Goal: Find specific page/section

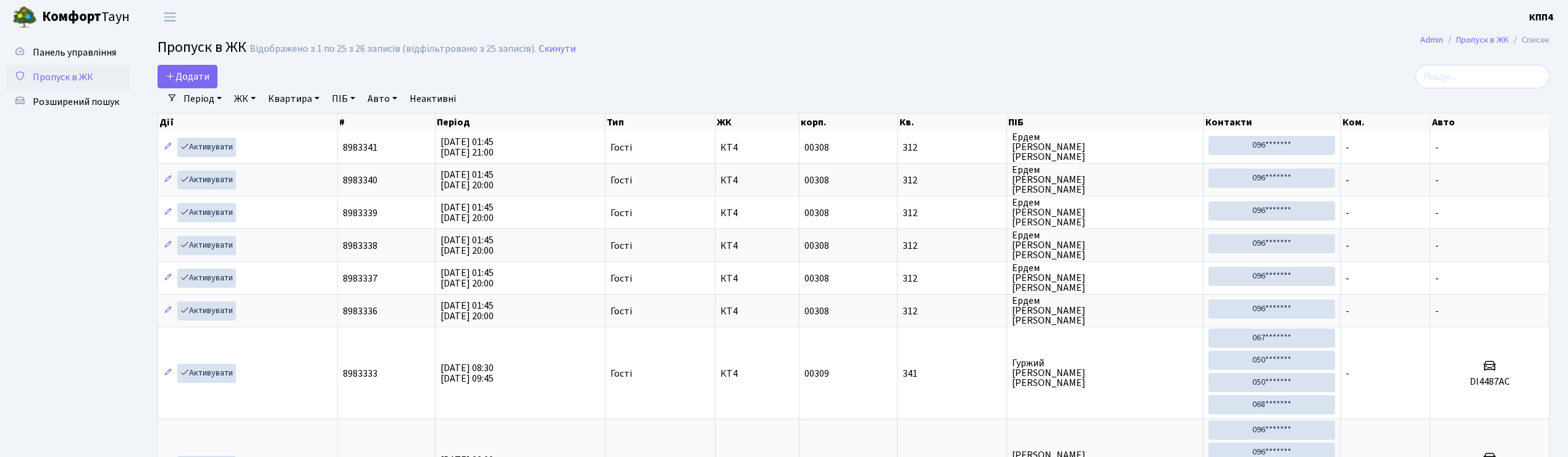
select select "25"
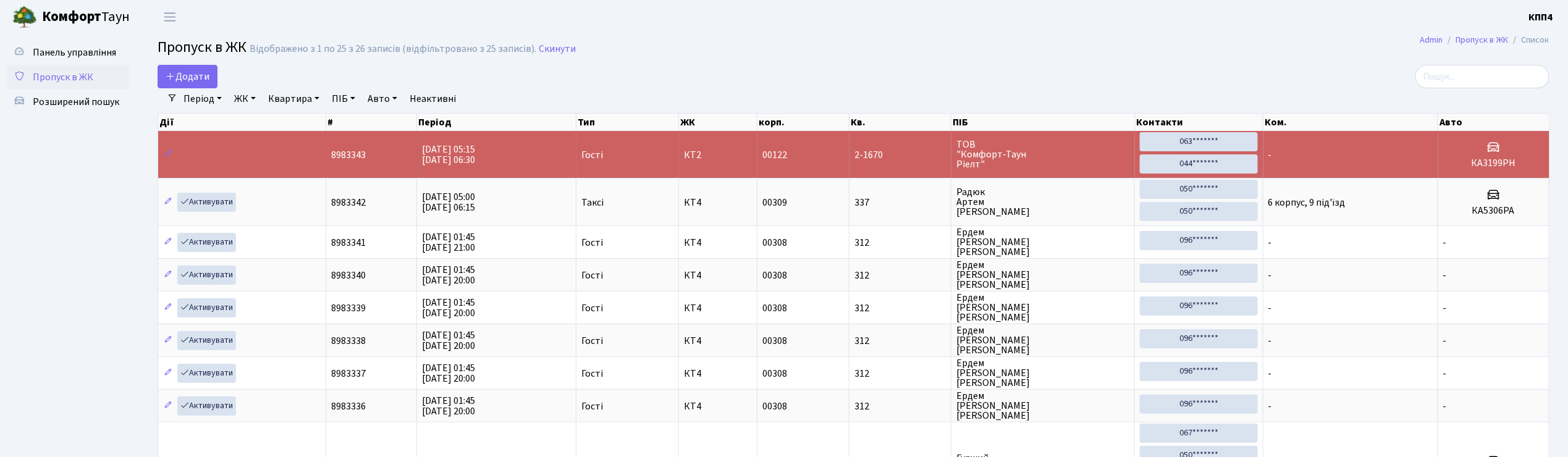
click at [1511, 73] on input "search" at bounding box center [1483, 76] width 134 height 23
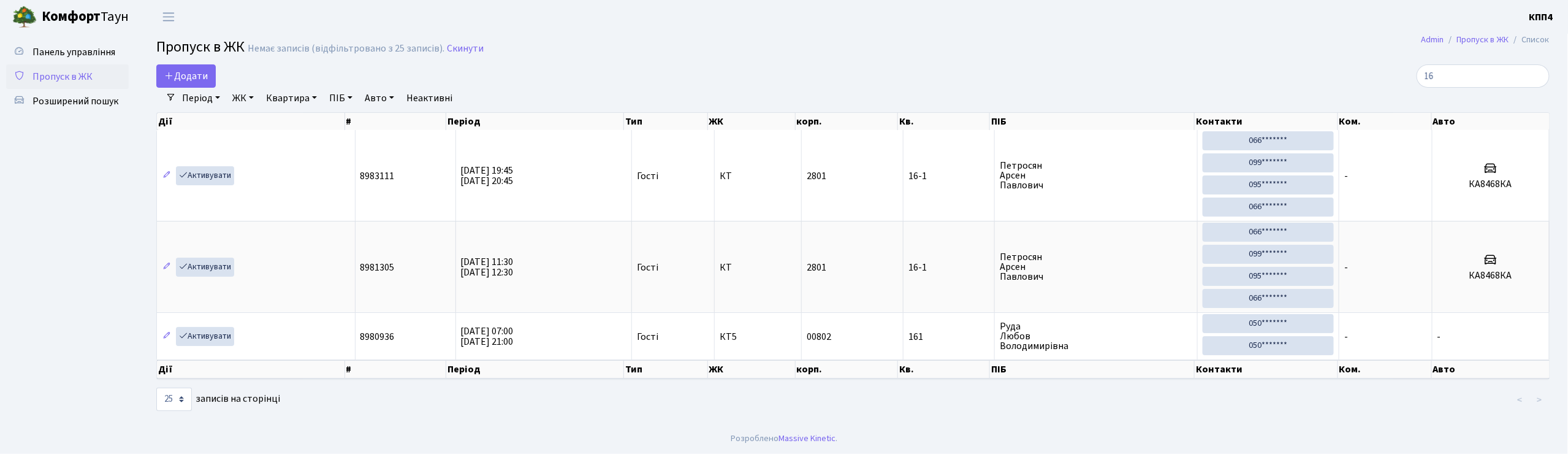
type input "1"
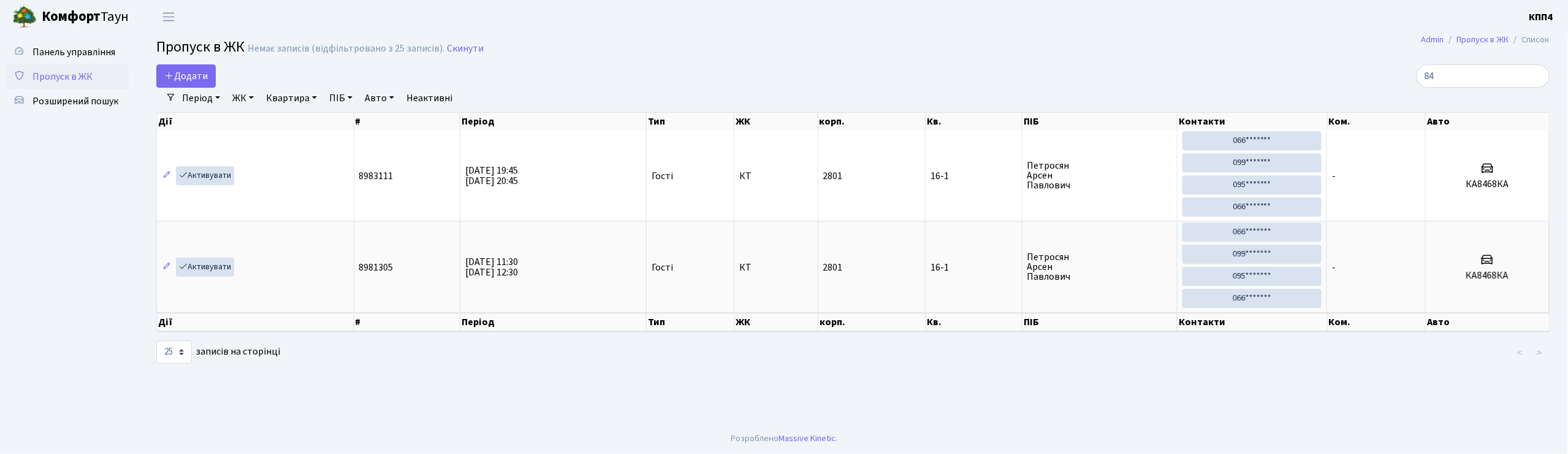
type input "8"
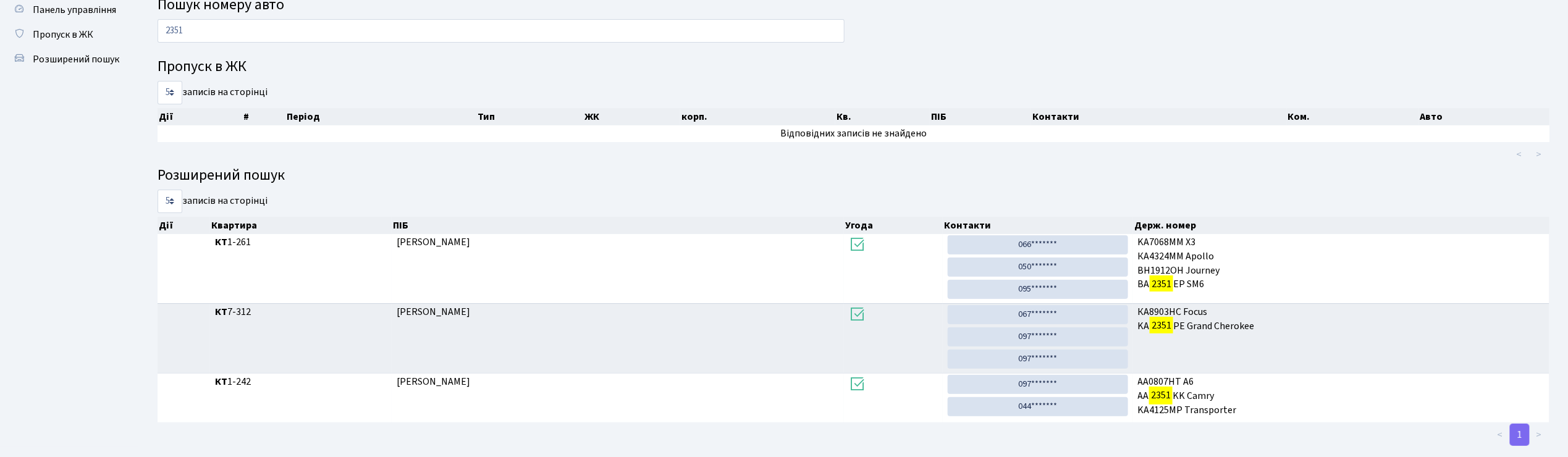
scroll to position [66, 0]
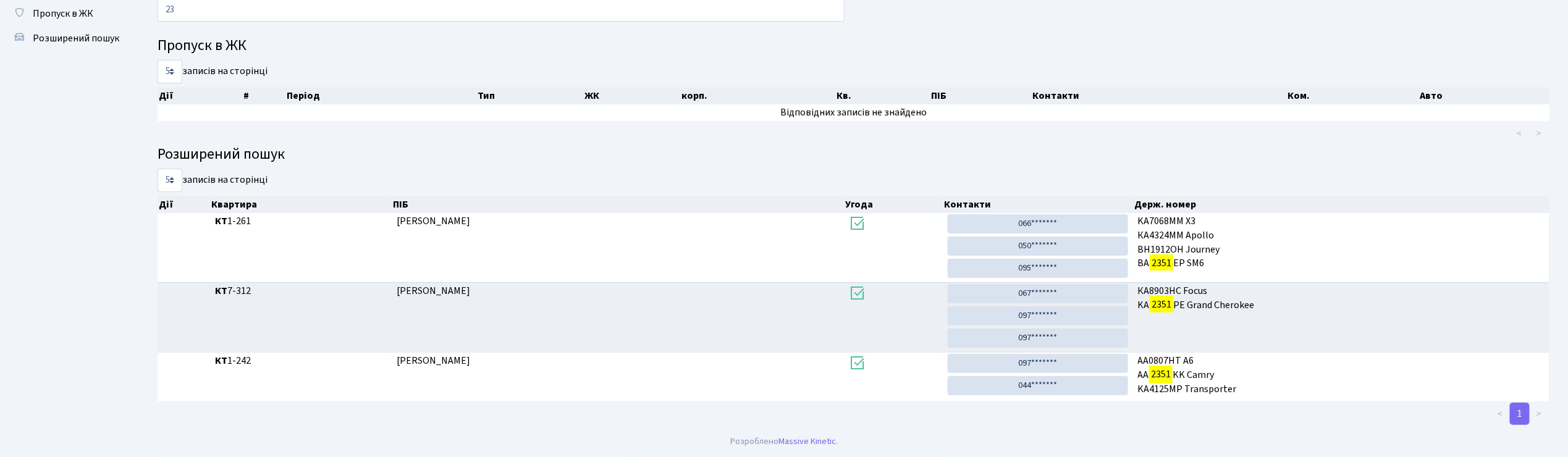
type input "2"
